Goal: Communication & Community: Ask a question

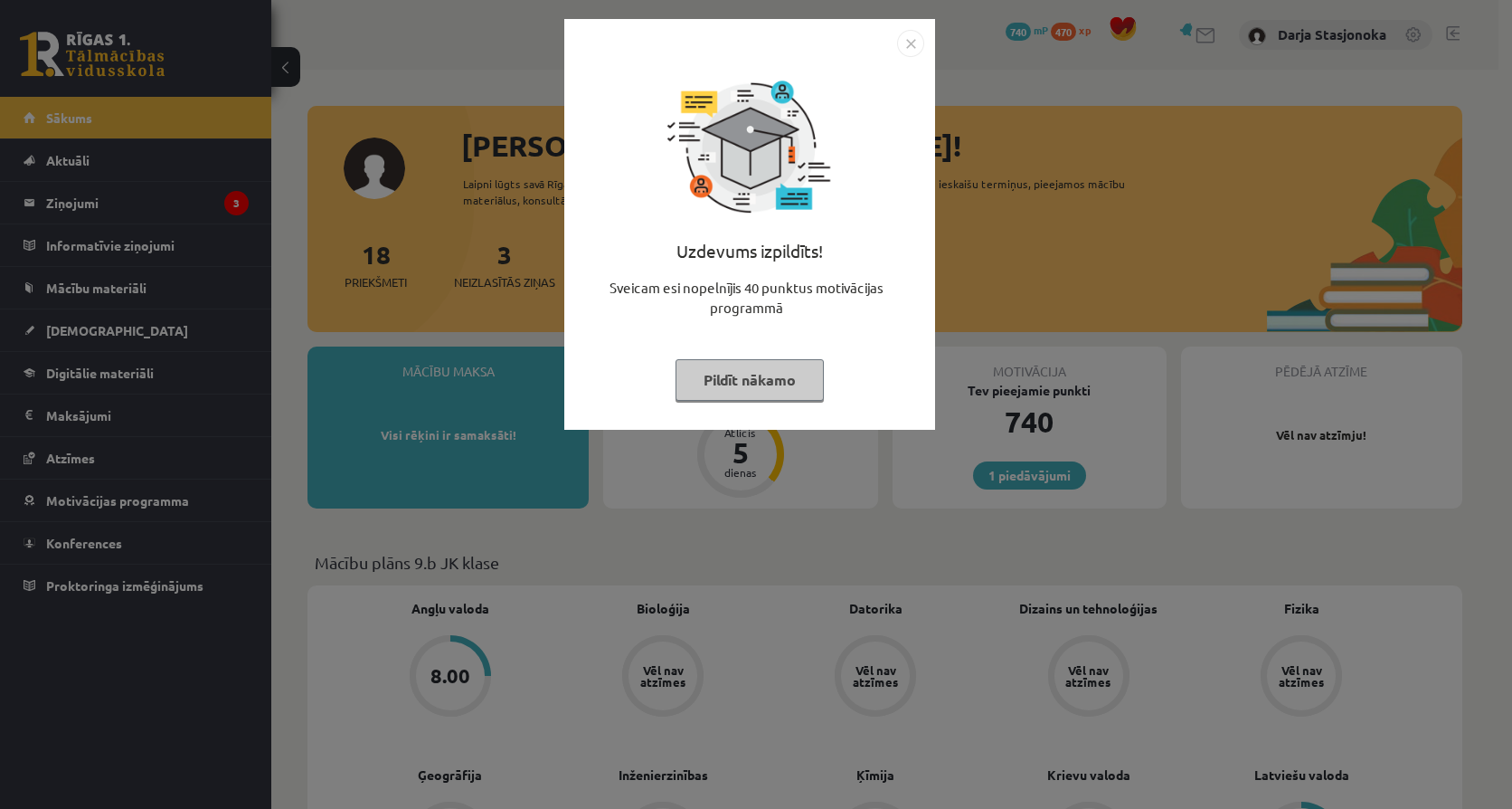
click at [743, 375] on button "Pildīt nākamo" at bounding box center [750, 380] width 149 height 42
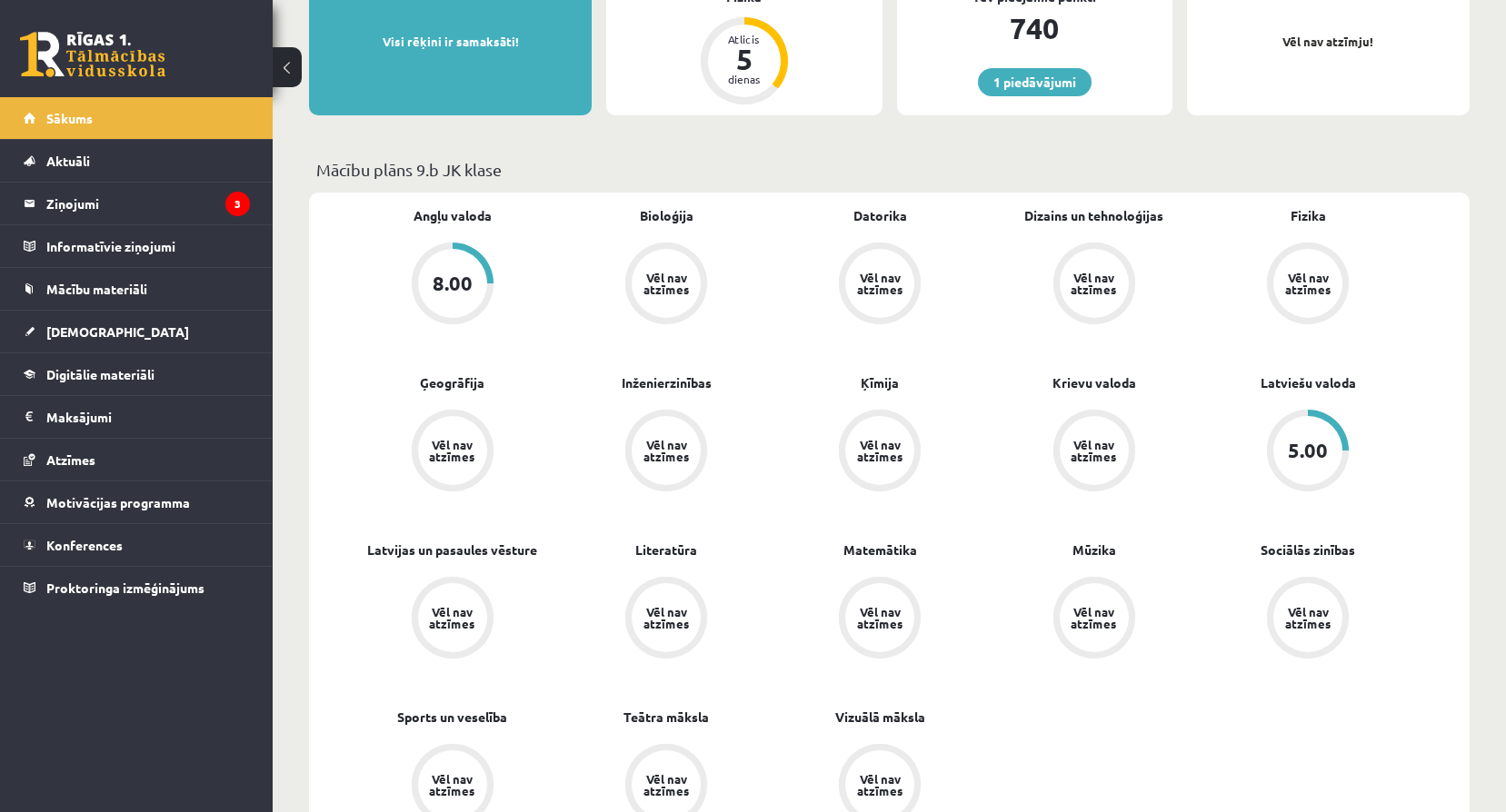
scroll to position [393, 0]
click at [1300, 392] on link "Latviešu valoda" at bounding box center [1308, 384] width 96 height 19
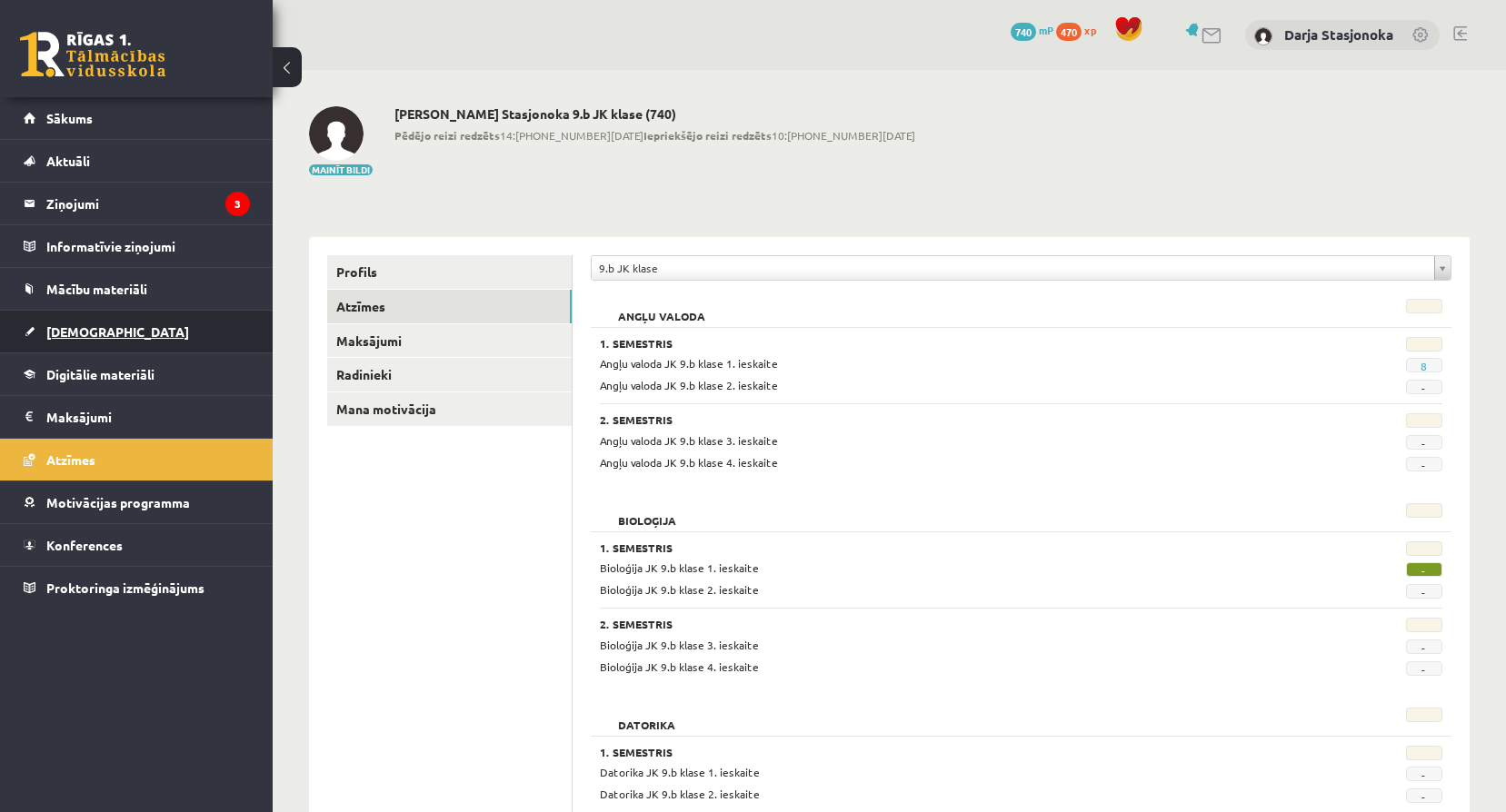
click at [109, 339] on link "[DEMOGRAPHIC_DATA]" at bounding box center [136, 331] width 226 height 42
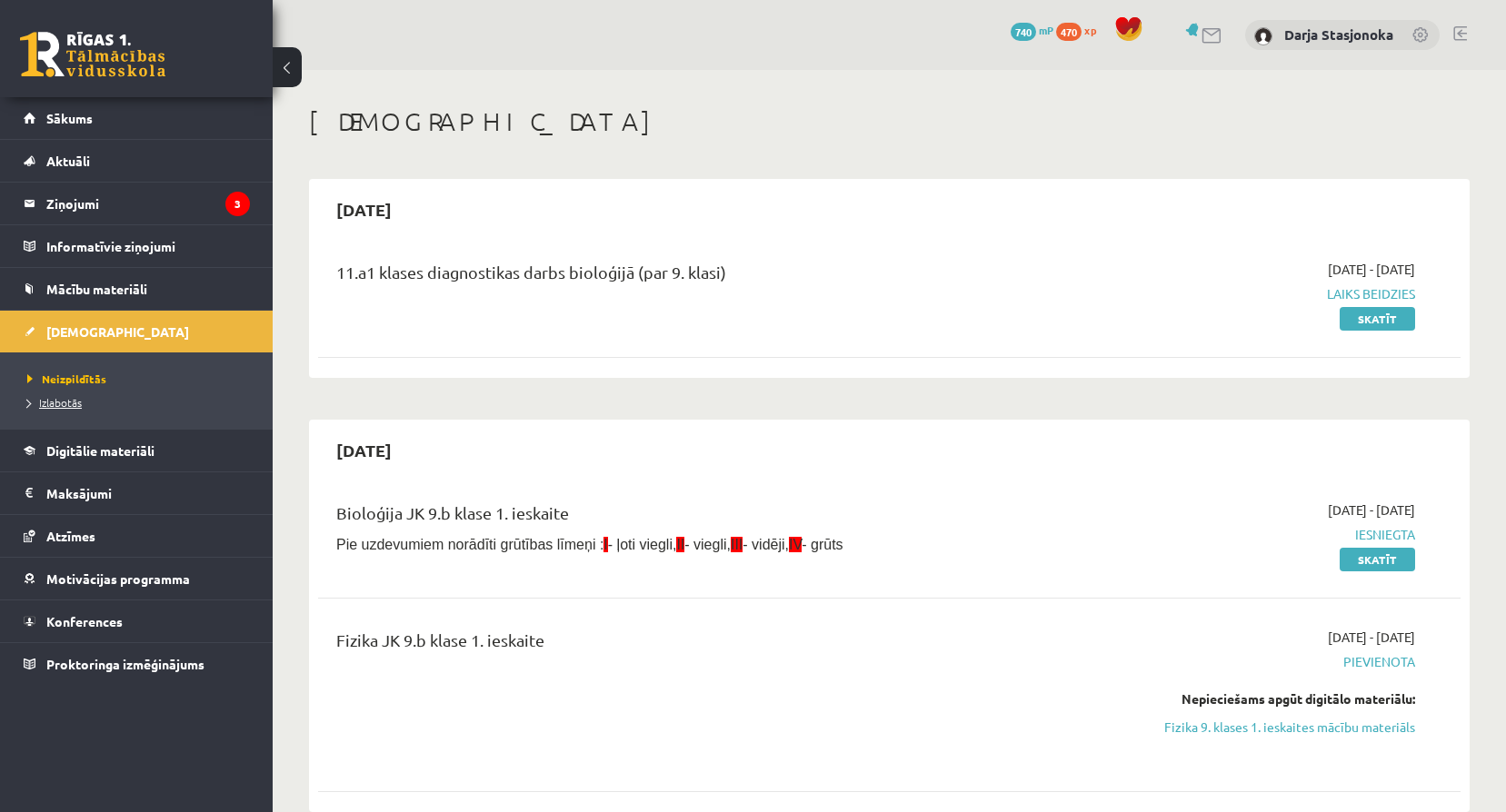
click at [57, 404] on span "Izlabotās" at bounding box center [54, 402] width 55 height 15
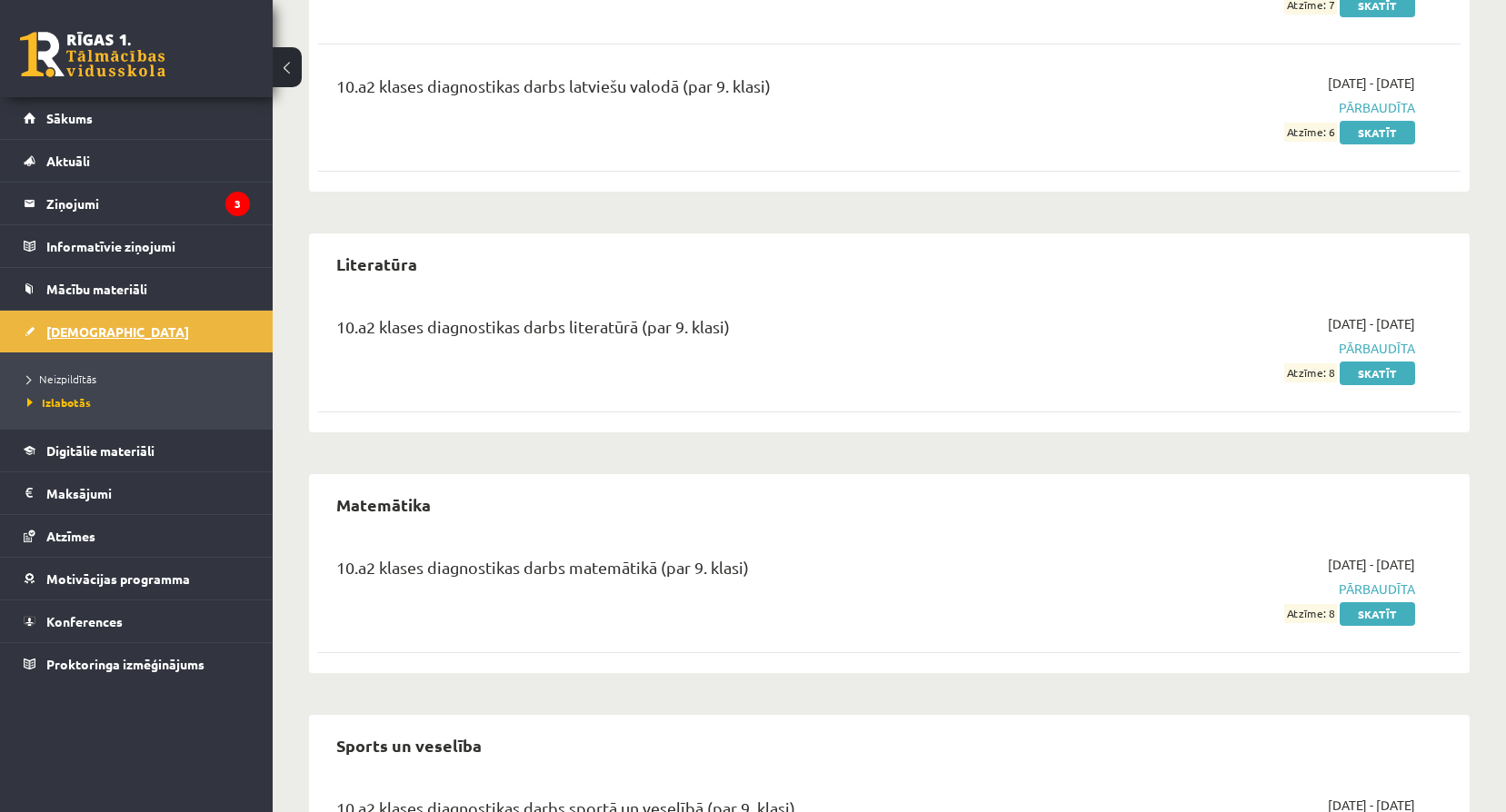
scroll to position [2688, 0]
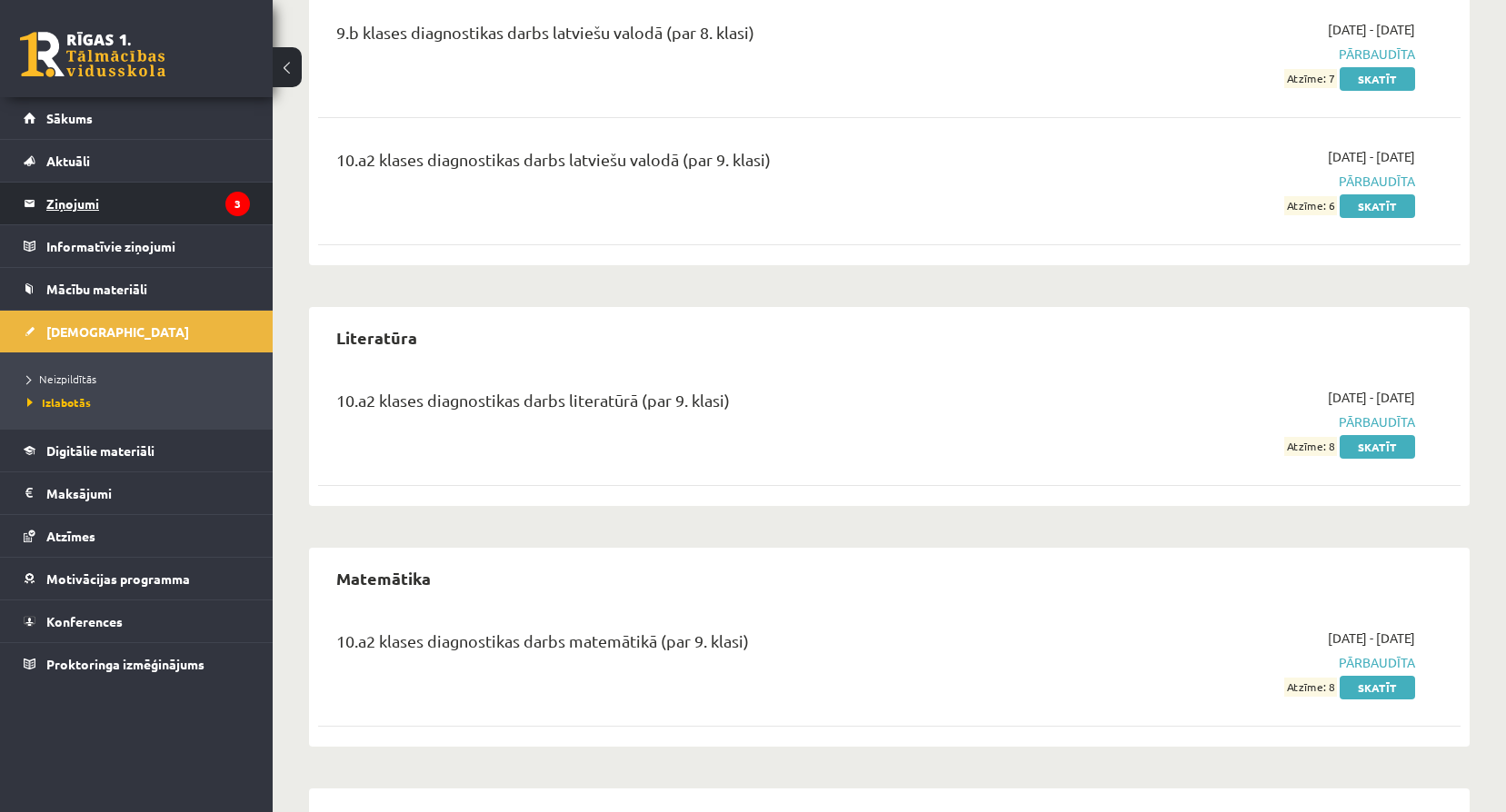
click at [117, 206] on legend "Ziņojumi 3" at bounding box center [148, 204] width 203 height 42
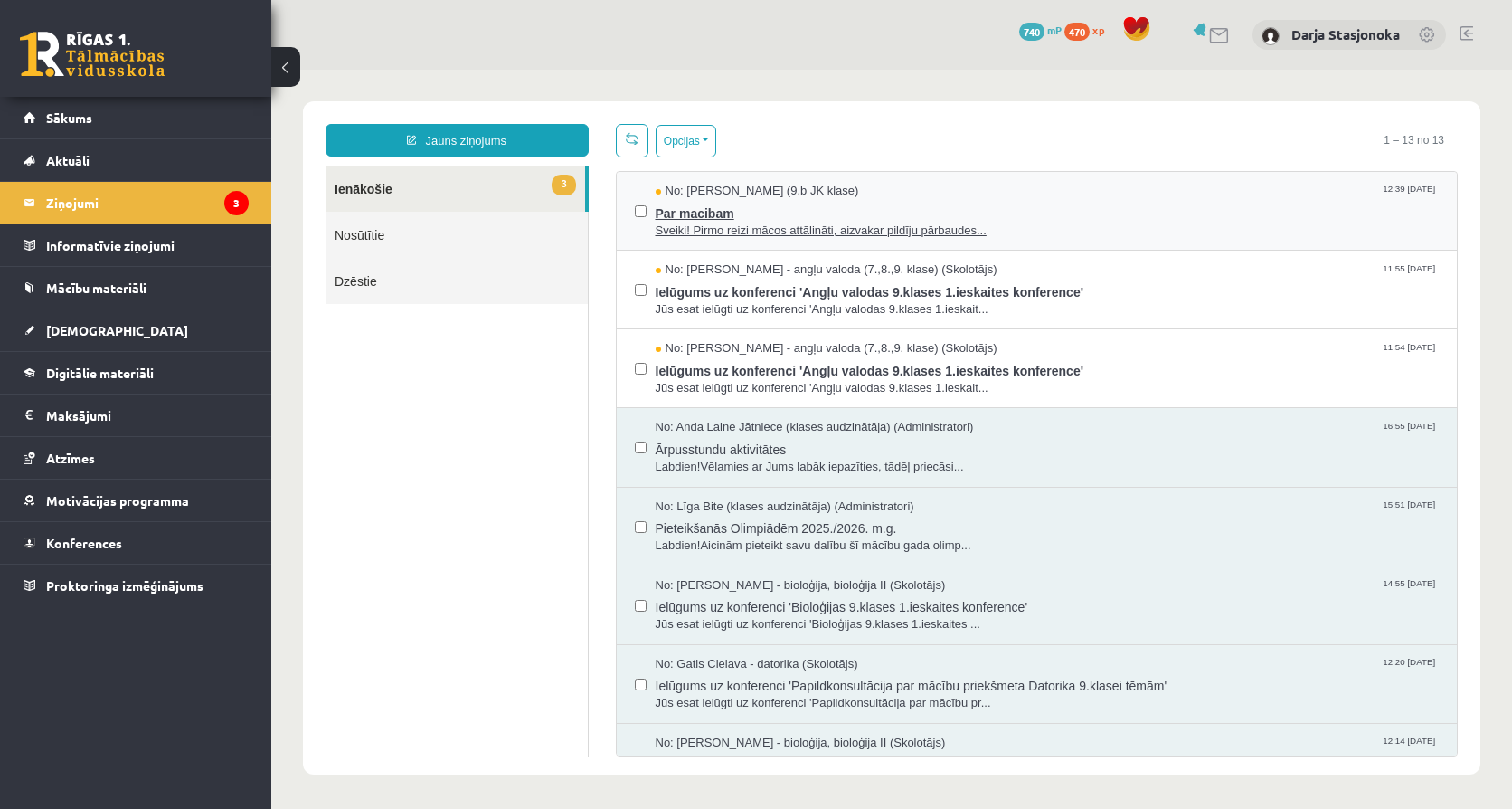
click at [780, 223] on span "Sveiki! Pirmo reizi mācos attālināti, aizvakar pildīju pārbaudes..." at bounding box center [1048, 231] width 785 height 17
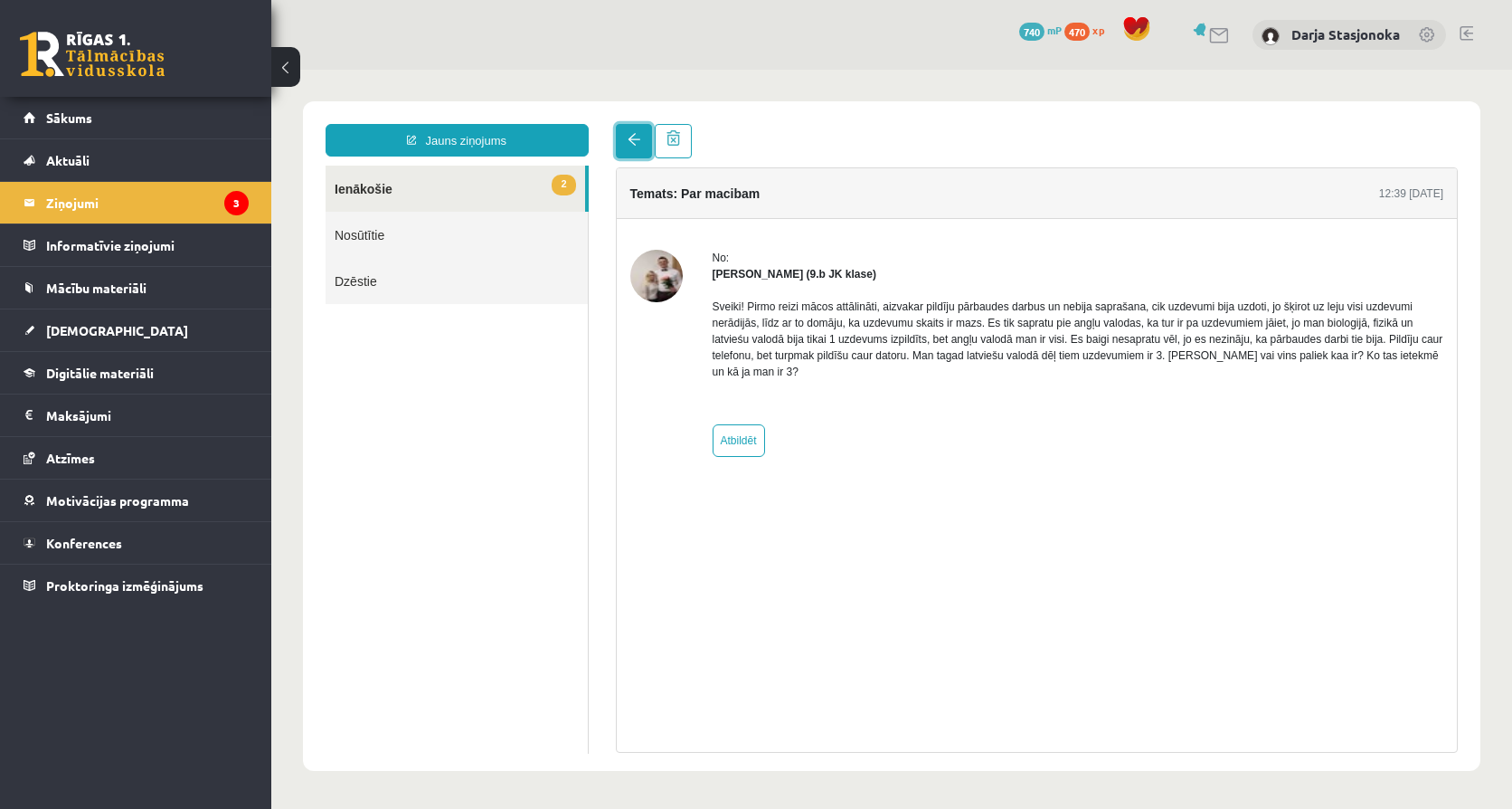
click at [635, 153] on link at bounding box center [634, 141] width 37 height 35
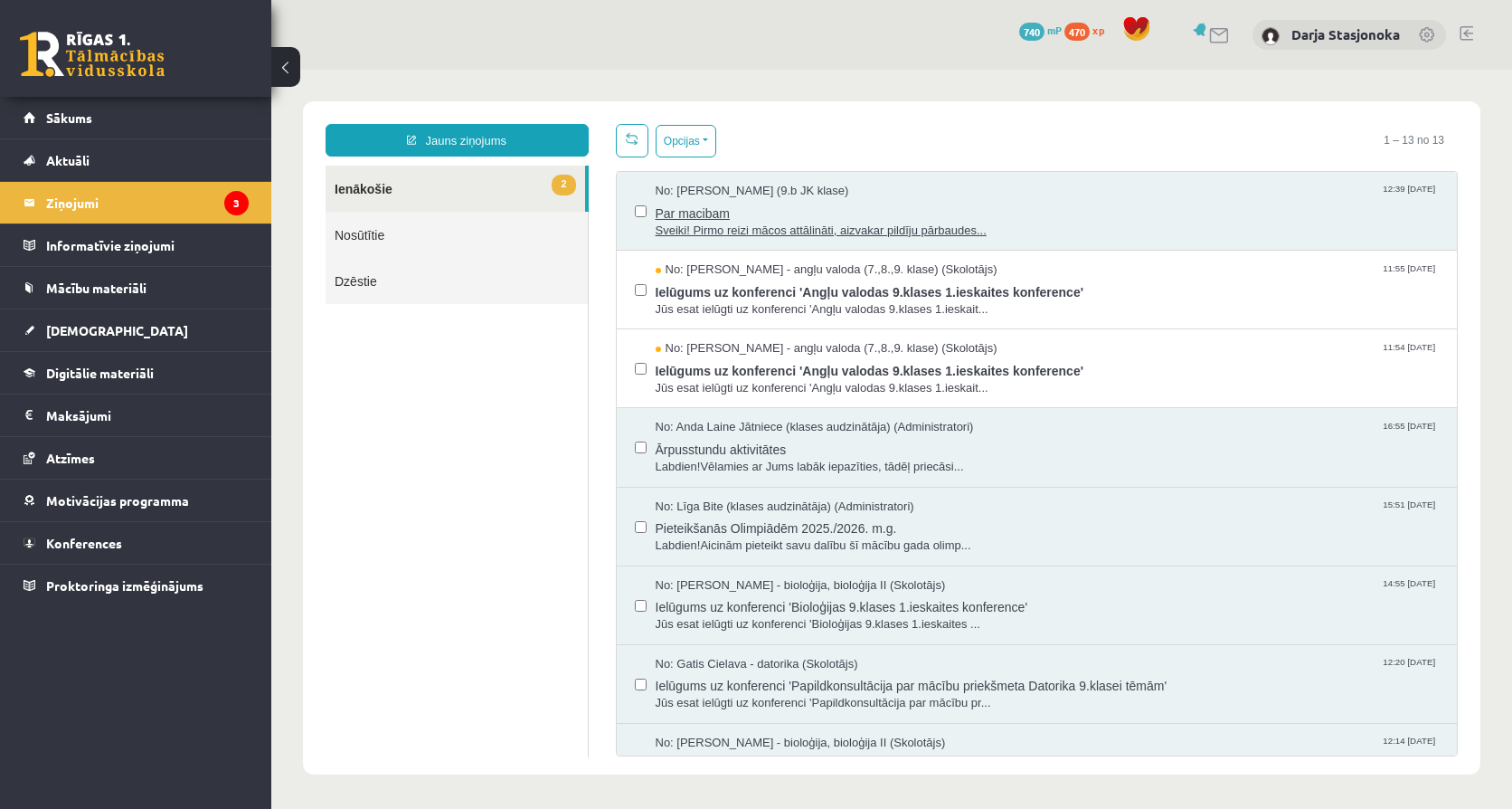
click at [717, 224] on span "Sveiki! Pirmo reizi mācos attālināti, aizvakar pildīju pārbaudes..." at bounding box center [1048, 231] width 785 height 17
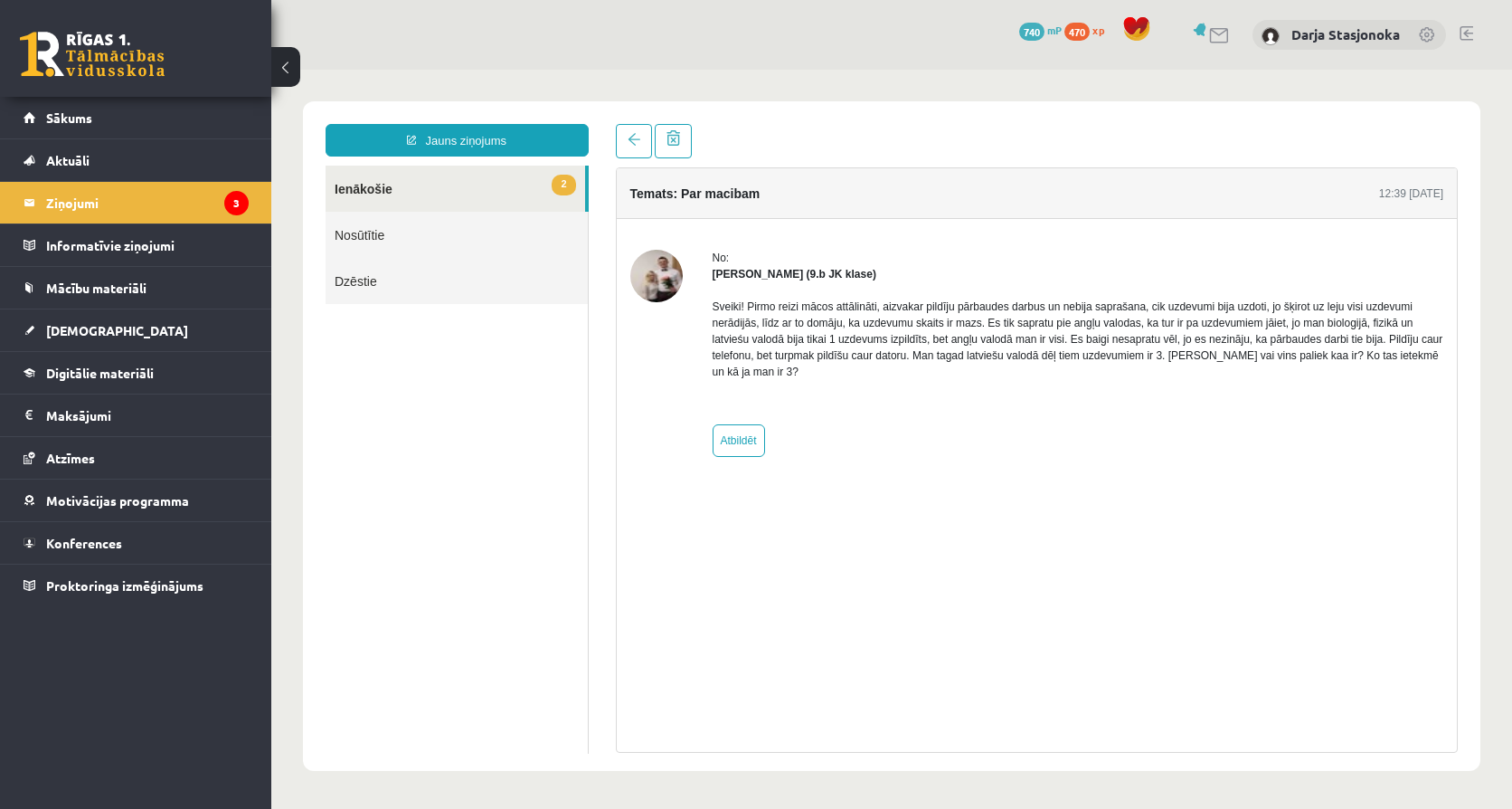
click at [293, 57] on button at bounding box center [285, 66] width 29 height 40
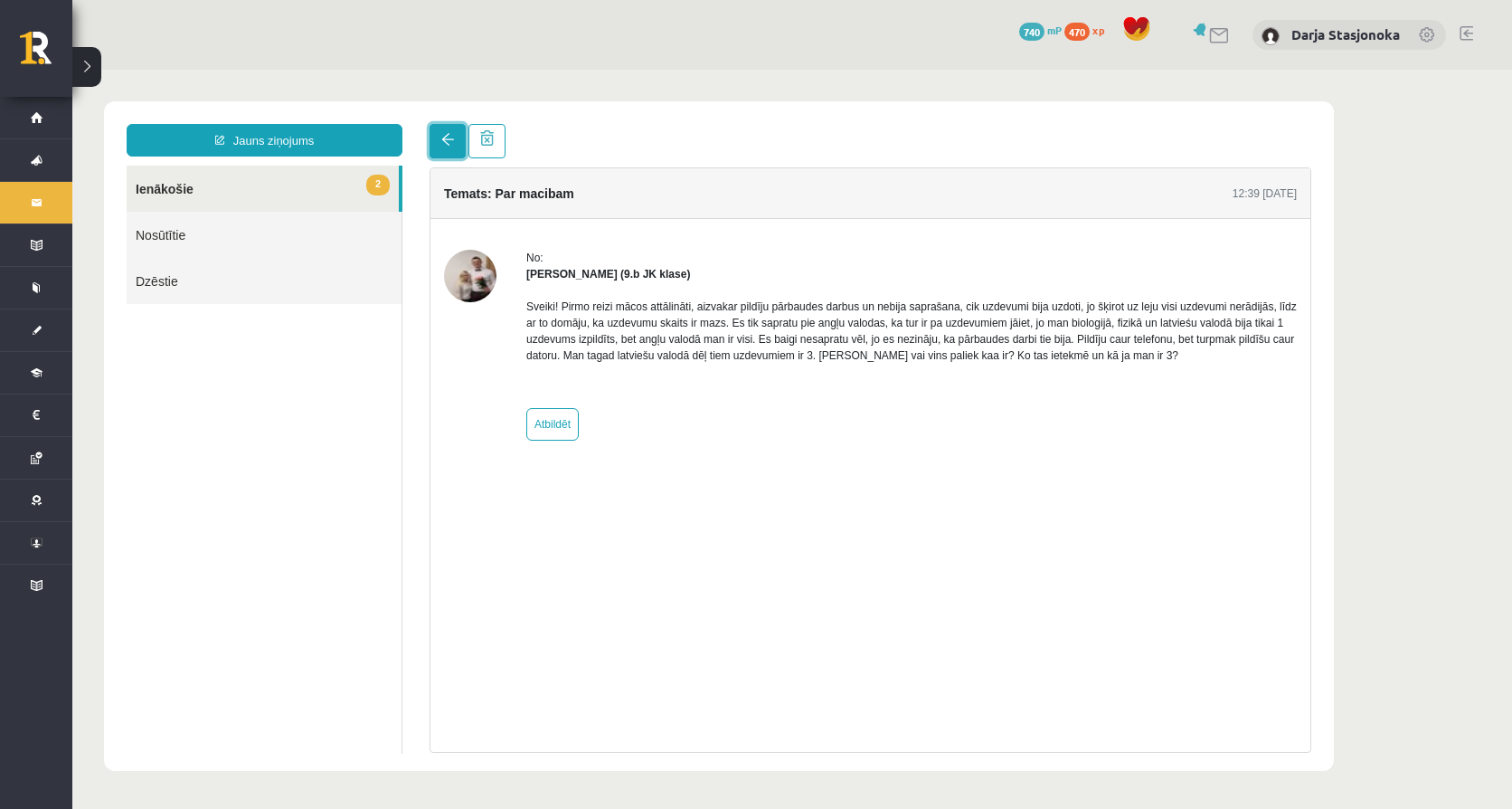
click at [451, 141] on span at bounding box center [448, 139] width 13 height 13
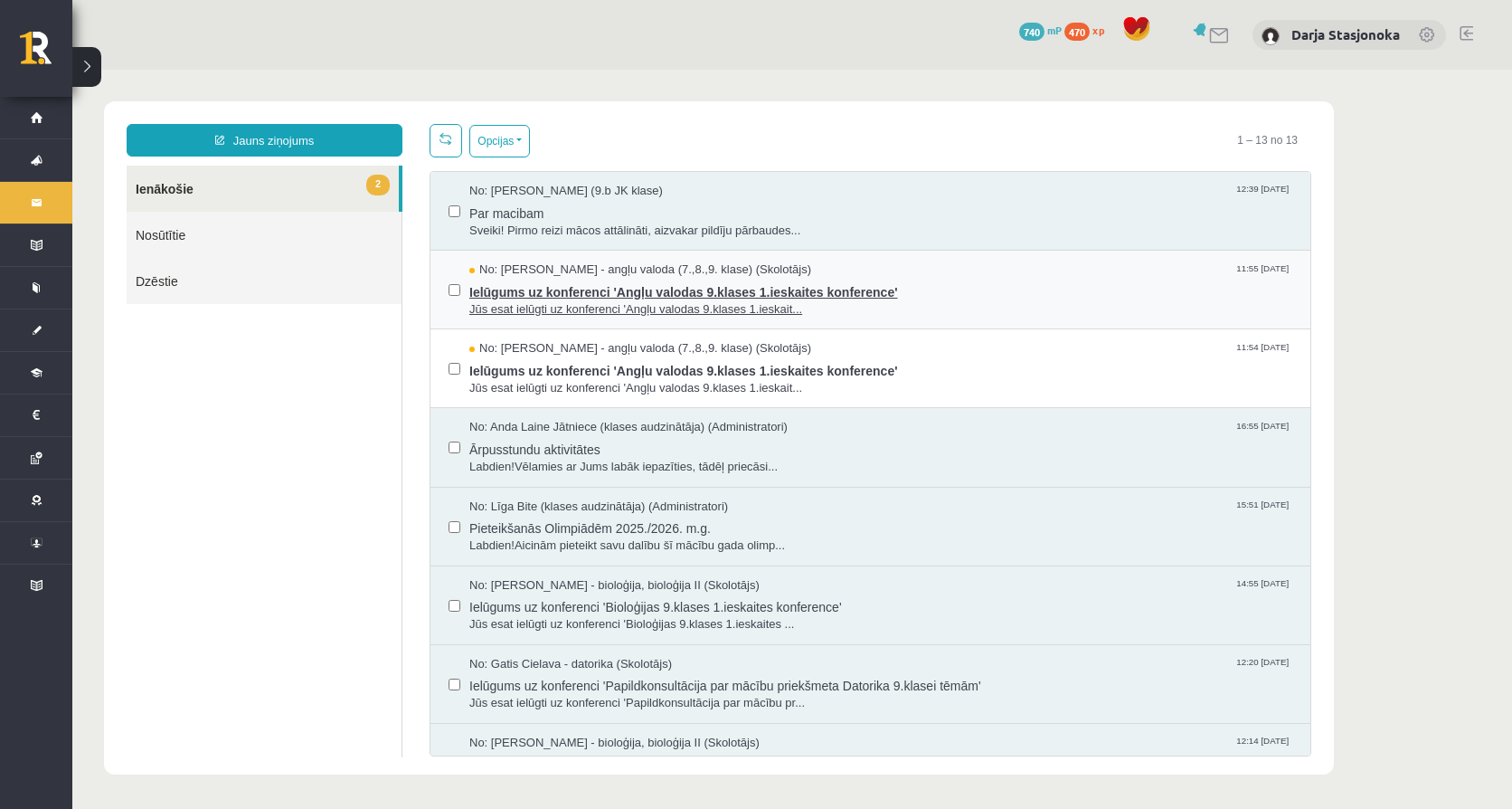
click at [550, 298] on div "Ielūgums uz konferenci 'Angļu valodas 9.klases 1.ieskaites konference' Jūs esat…" at bounding box center [881, 298] width 823 height 40
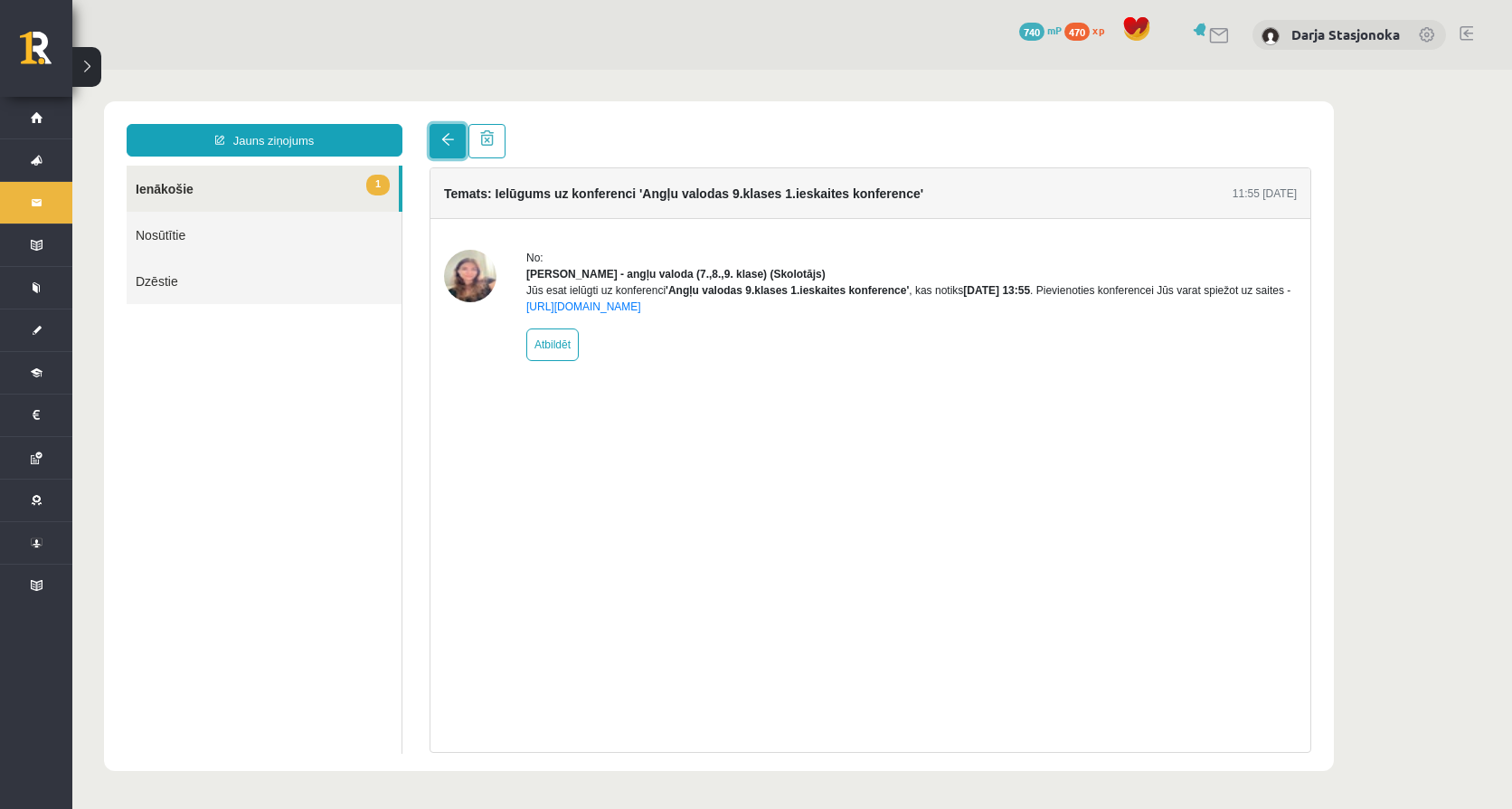
click at [451, 144] on span at bounding box center [448, 139] width 13 height 13
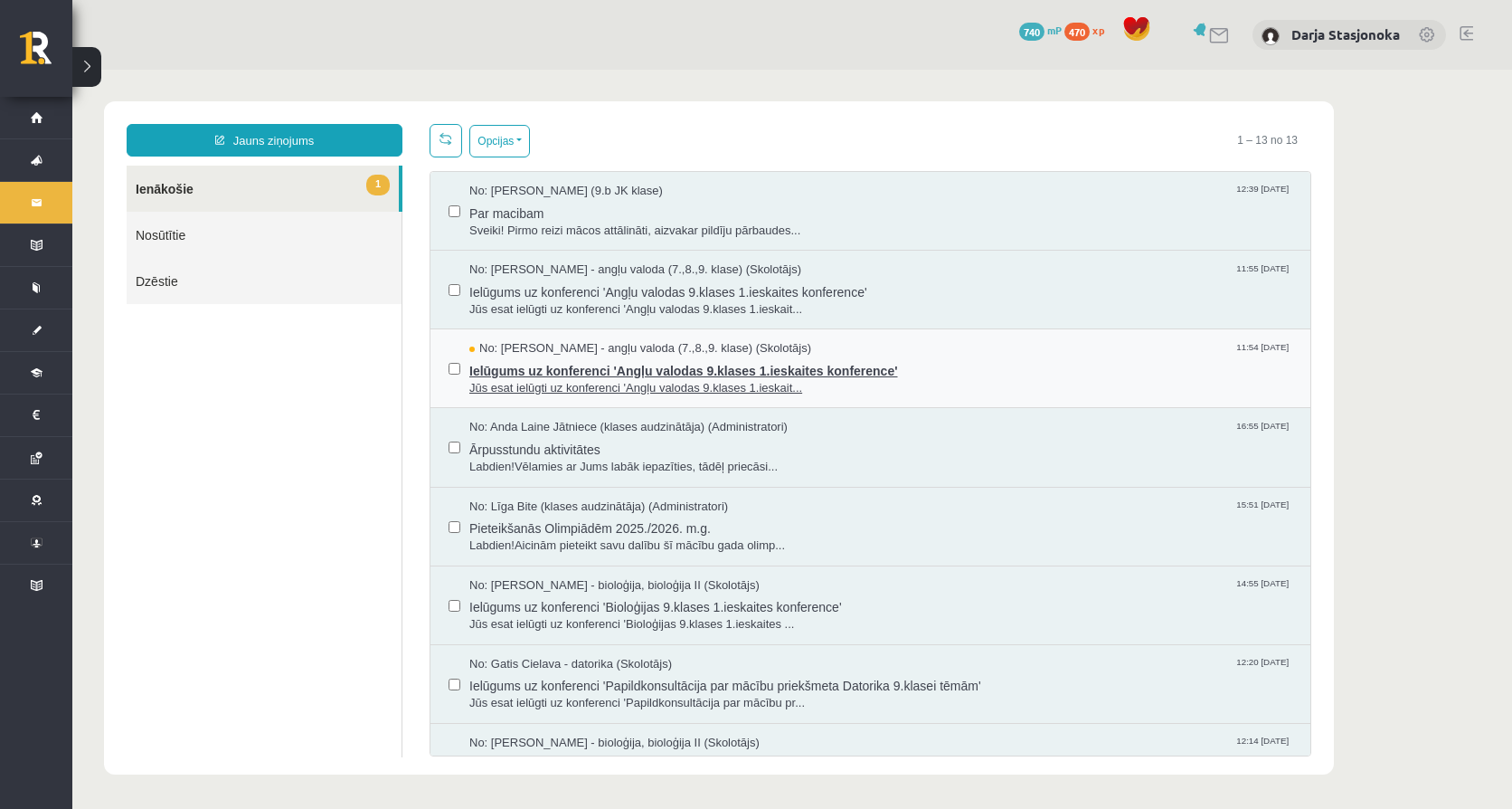
click at [538, 376] on span "Ielūgums uz konferenci 'Angļu valodas 9.klases 1.ieskaites konference'" at bounding box center [881, 369] width 823 height 23
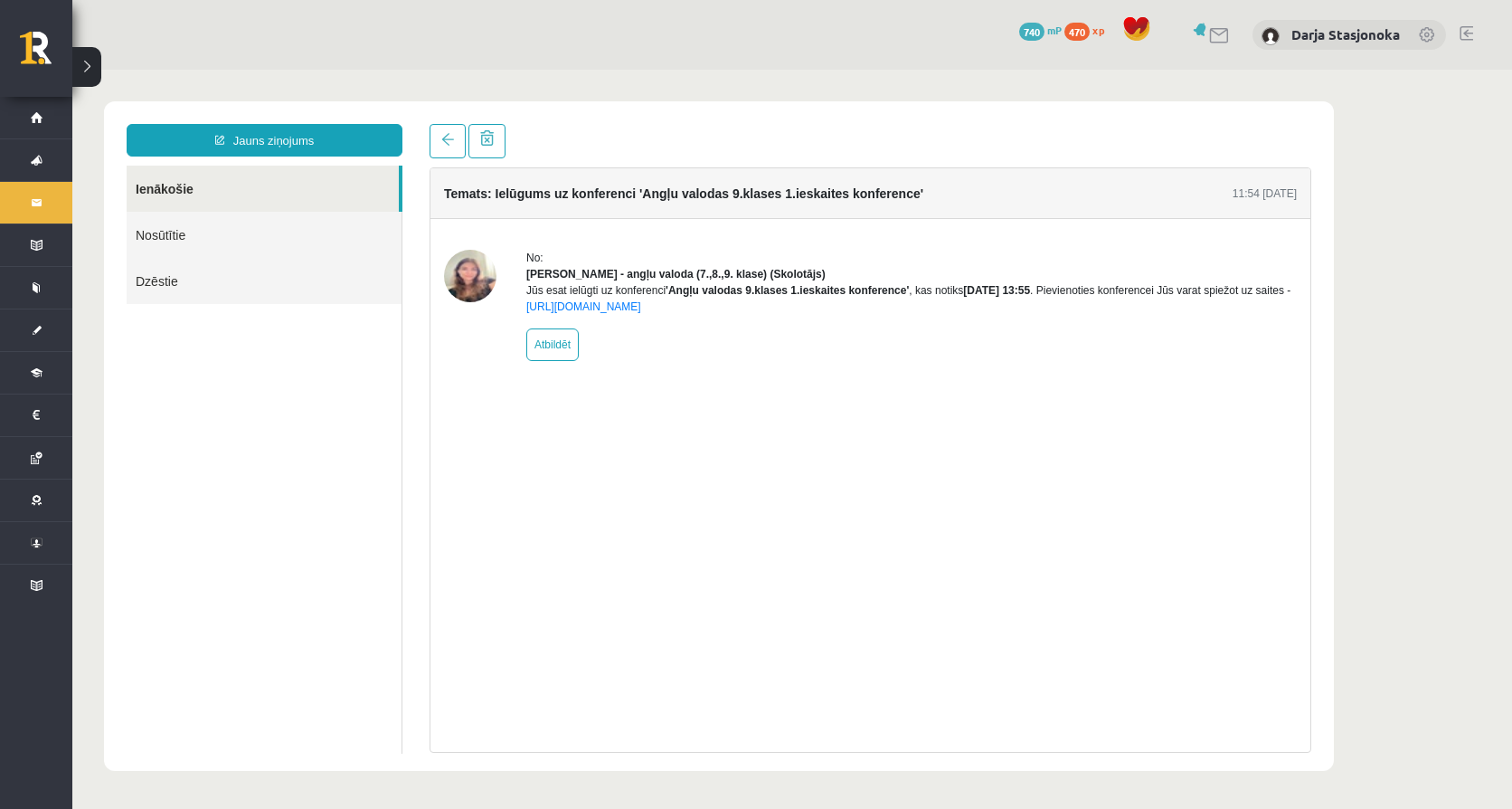
click at [451, 171] on div "Temats: Ielūgums uz konferenci 'Angļu valodas 9.klases 1.ieskaites konference' …" at bounding box center [871, 193] width 880 height 51
click at [444, 150] on link at bounding box center [448, 141] width 37 height 35
